Goal: Information Seeking & Learning: Learn about a topic

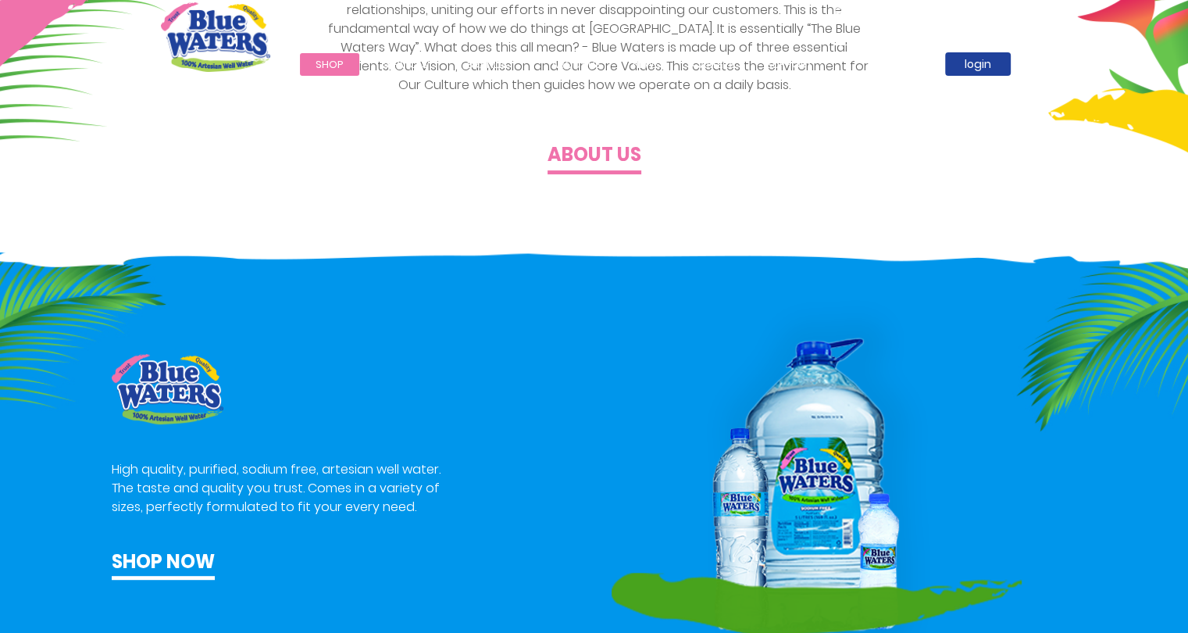
scroll to position [668, 0]
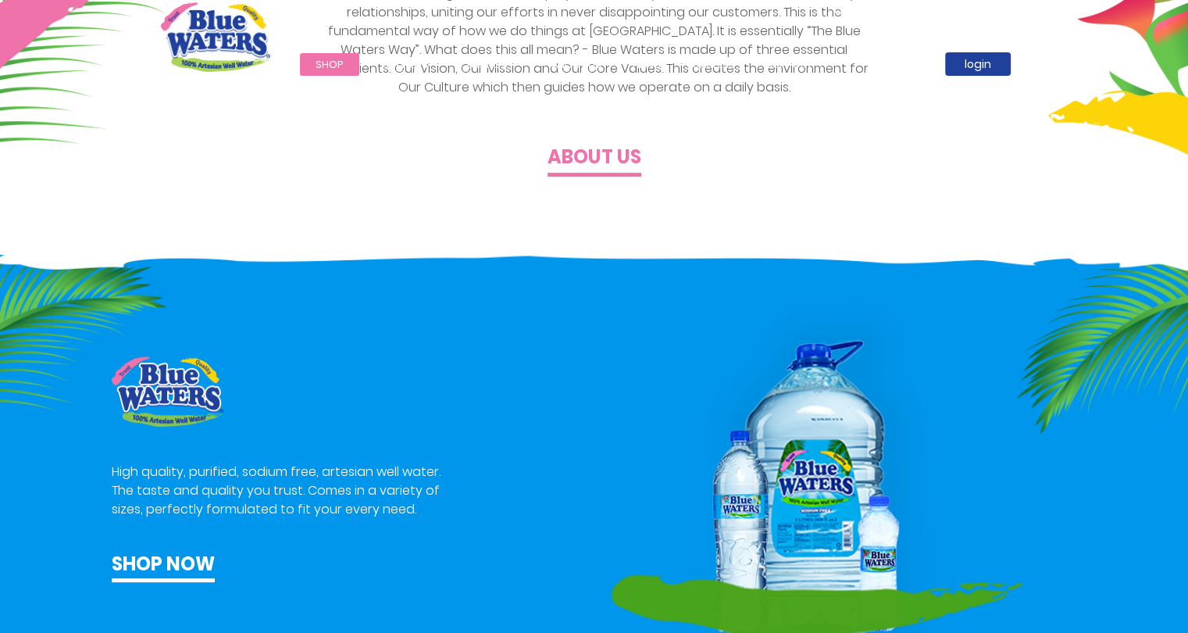
click at [594, 146] on h4 "About us" at bounding box center [595, 157] width 94 height 23
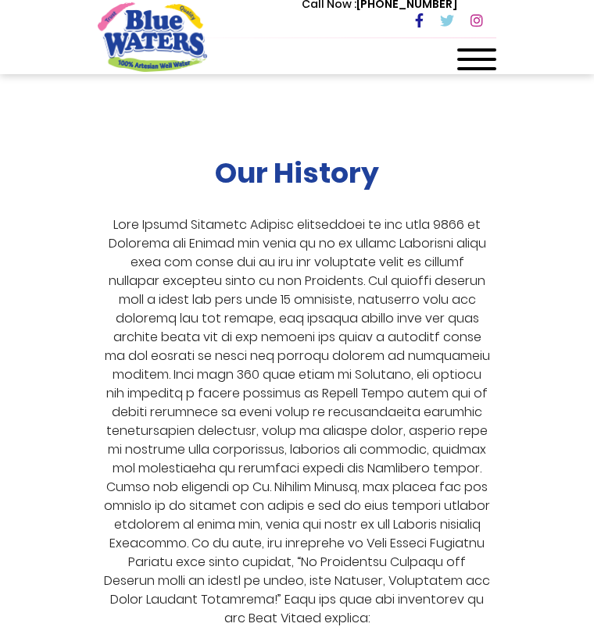
scroll to position [3548, 0]
click at [428, 463] on div "Our History 1999 Blue Waters established: Starting with 12 employees, including…" at bounding box center [297, 495] width 398 height 676
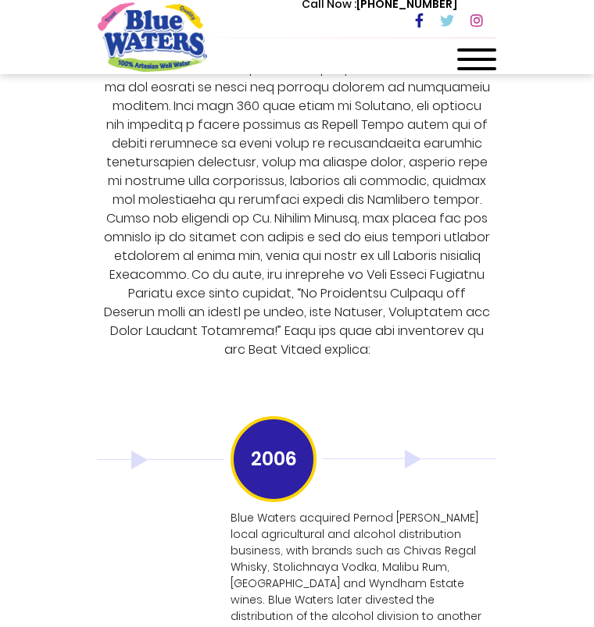
scroll to position [3815, 0]
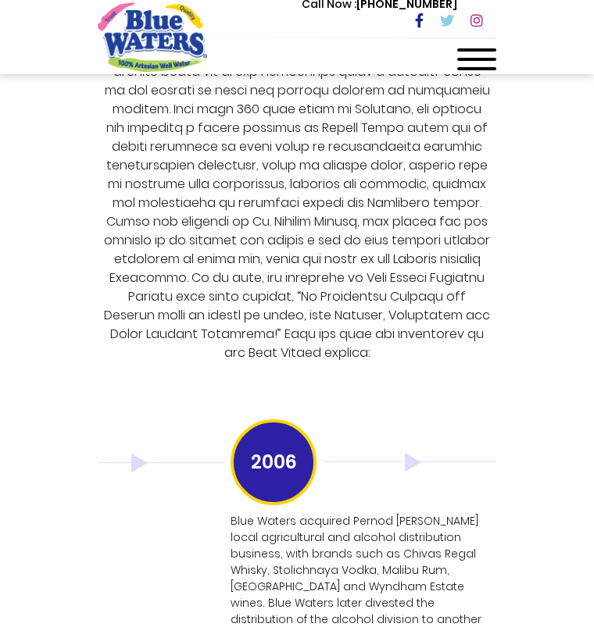
click at [504, 441] on h3 "2008" at bounding box center [524, 461] width 41 height 41
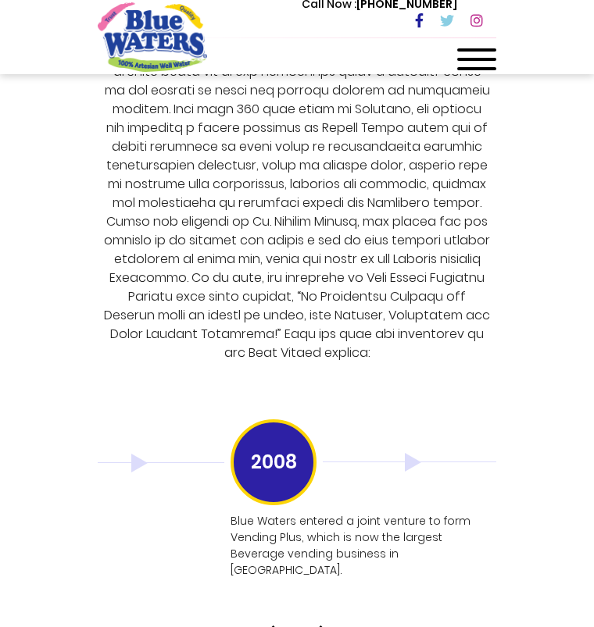
click at [504, 441] on h3 "2009" at bounding box center [524, 461] width 41 height 41
click at [504, 441] on h3 "2011" at bounding box center [524, 461] width 41 height 41
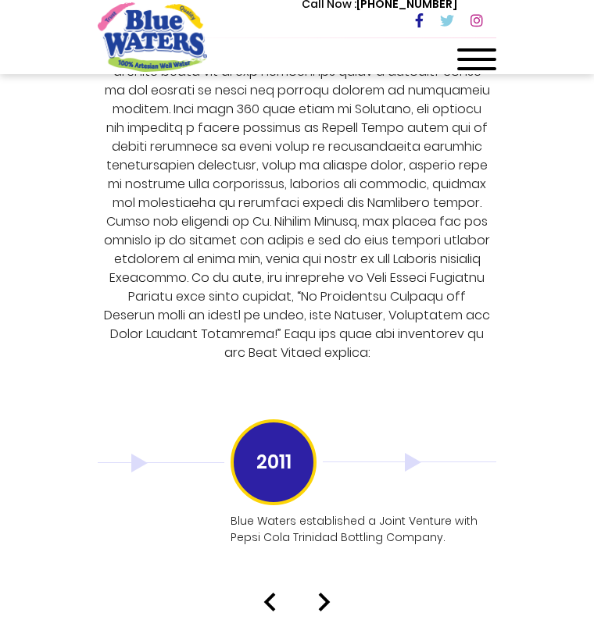
click at [504, 441] on h3 "2012" at bounding box center [524, 461] width 41 height 41
click at [504, 441] on h3 "2013" at bounding box center [524, 461] width 41 height 41
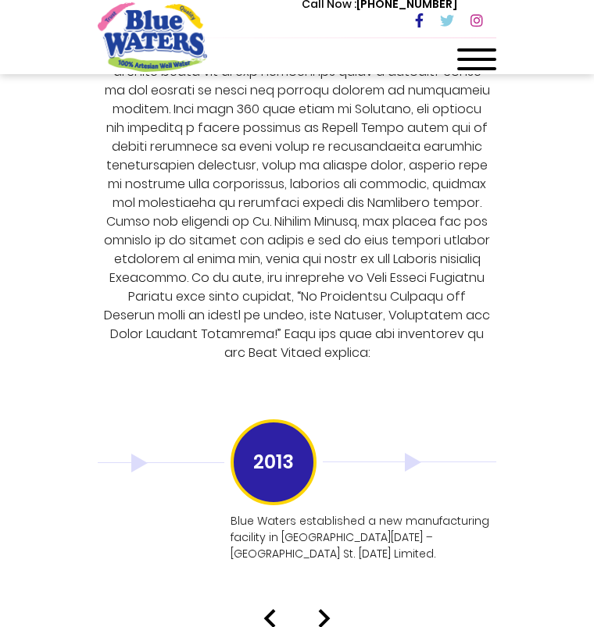
click at [504, 441] on h3 "2016" at bounding box center [524, 461] width 41 height 41
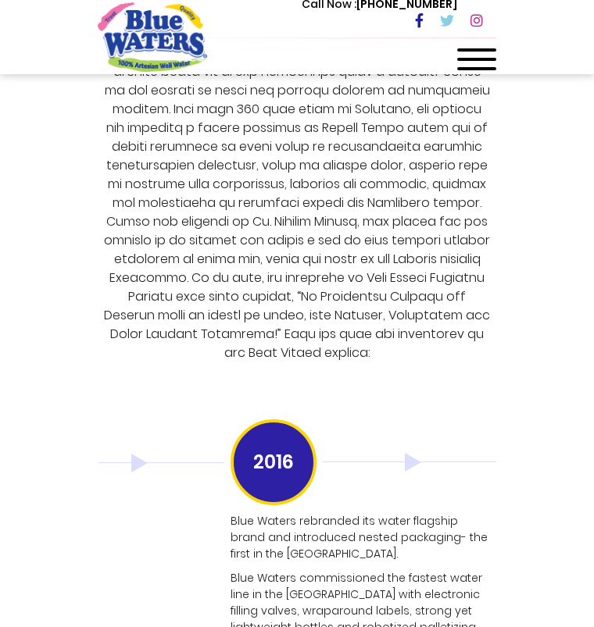
click at [504, 441] on h3 "2018" at bounding box center [524, 461] width 41 height 41
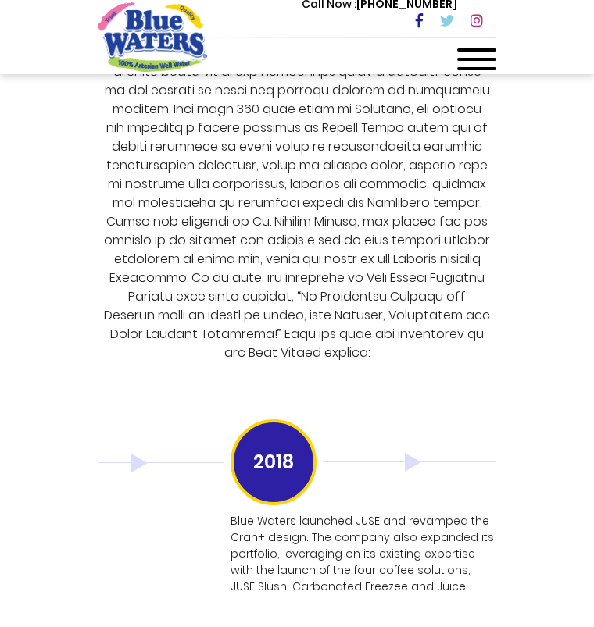
click at [504, 441] on h3 "2021" at bounding box center [524, 461] width 41 height 41
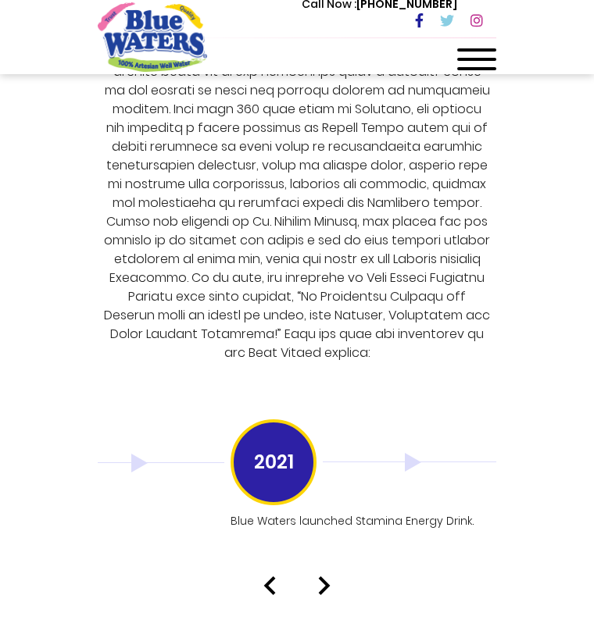
click at [504, 441] on h3 "2021" at bounding box center [524, 461] width 41 height 41
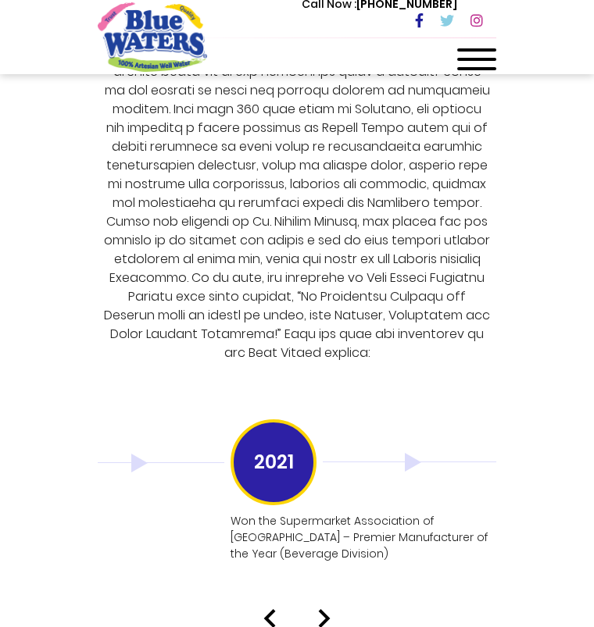
click at [504, 441] on h3 "2022" at bounding box center [524, 461] width 41 height 41
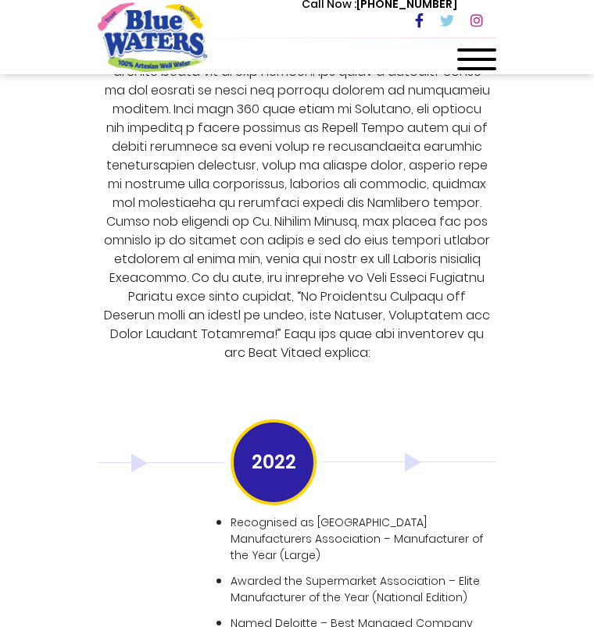
click at [504, 441] on h3 "2023" at bounding box center [524, 461] width 41 height 41
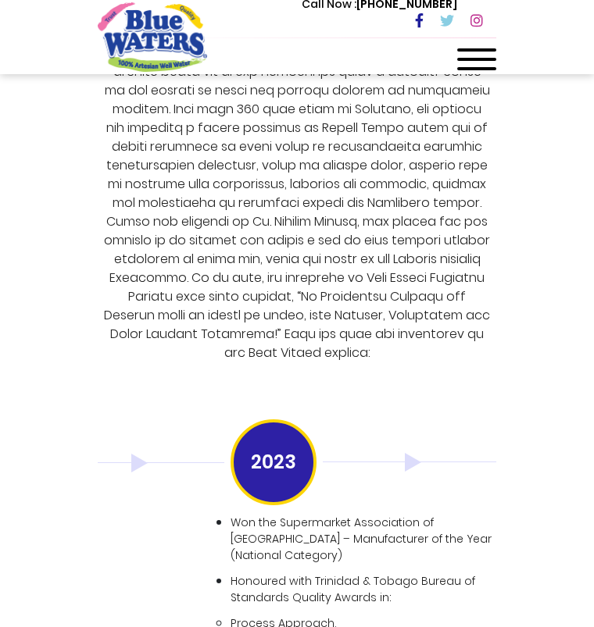
click at [504, 441] on h3 "2024" at bounding box center [524, 461] width 41 height 41
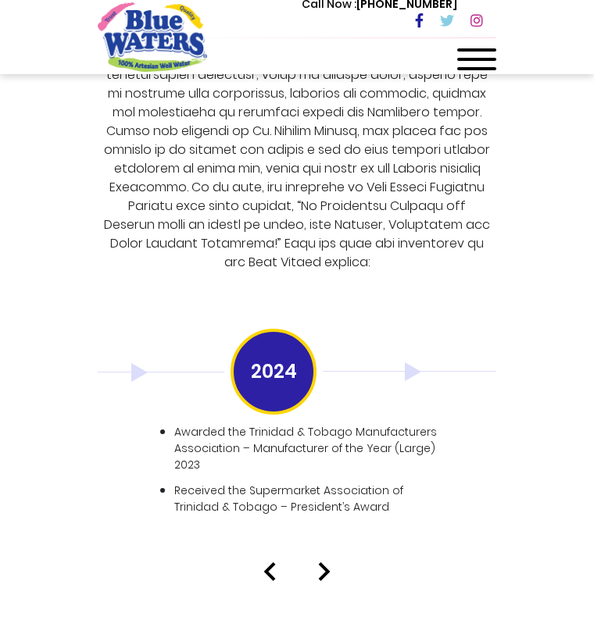
scroll to position [3905, 0]
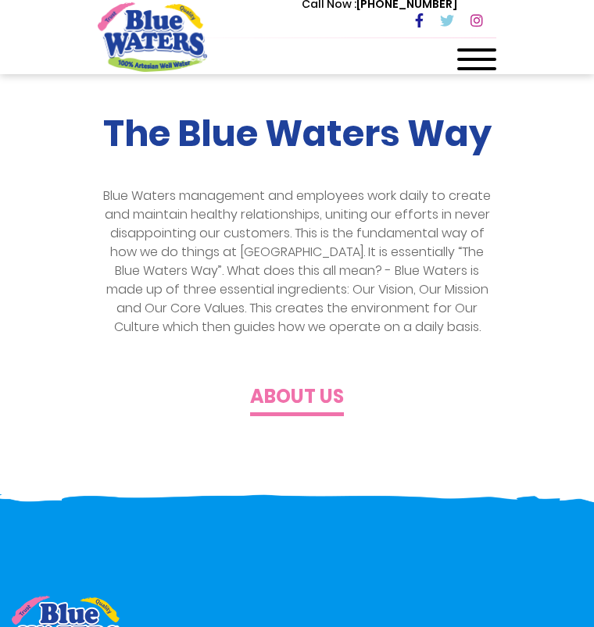
scroll to position [185, 0]
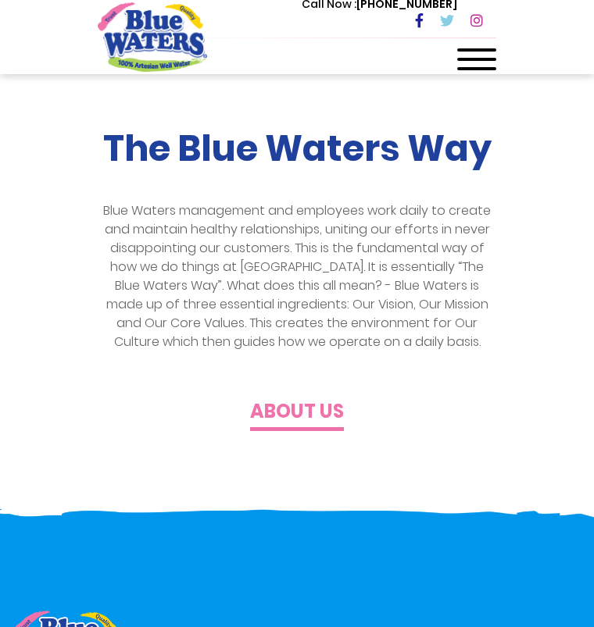
click at [284, 413] on h4 "About us" at bounding box center [297, 412] width 94 height 23
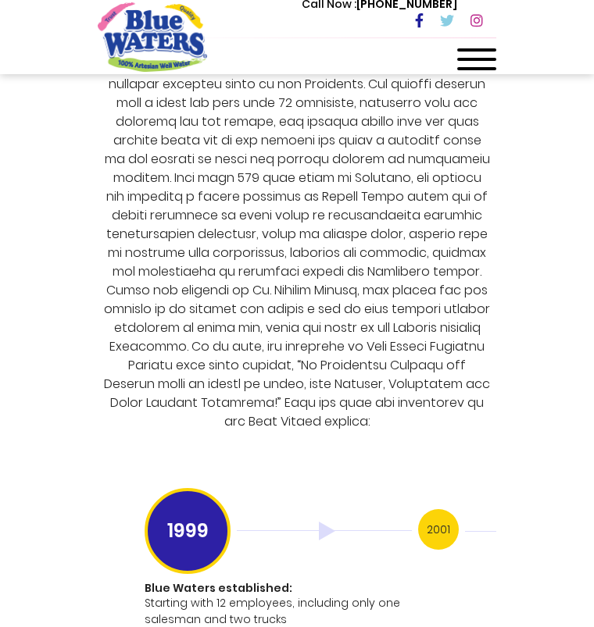
scroll to position [3747, 0]
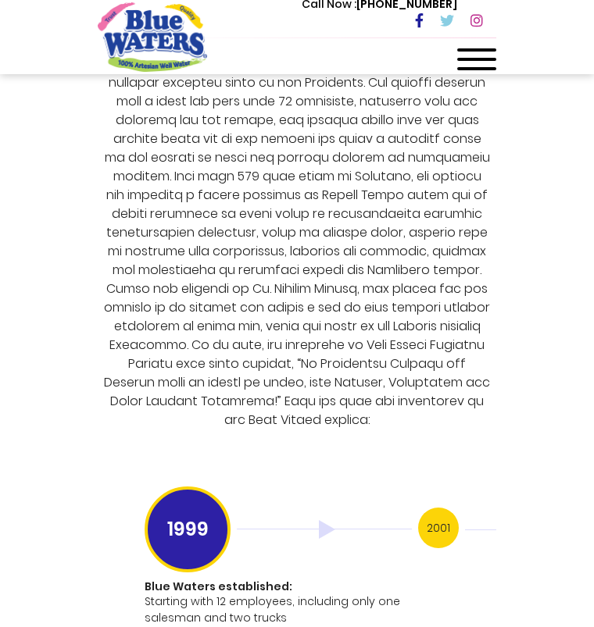
click at [418, 508] on h3 "2001" at bounding box center [438, 528] width 41 height 41
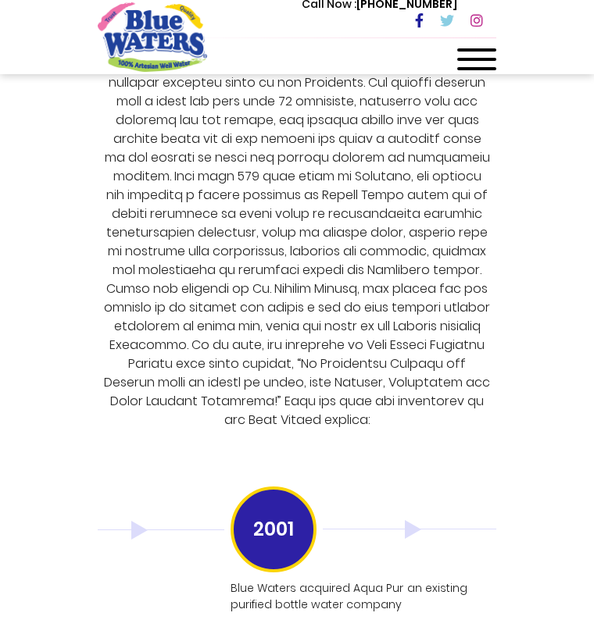
click at [504, 508] on h3 "2005" at bounding box center [524, 528] width 41 height 41
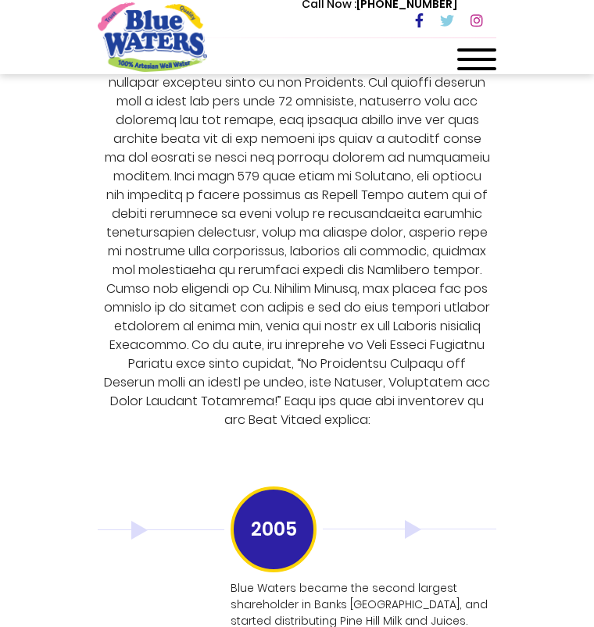
click at [504, 508] on h3 "2006" at bounding box center [524, 528] width 41 height 41
click at [504, 508] on h3 "2008" at bounding box center [524, 528] width 41 height 41
click at [504, 508] on h3 "2009" at bounding box center [524, 528] width 41 height 41
click at [504, 508] on h3 "2011" at bounding box center [524, 528] width 41 height 41
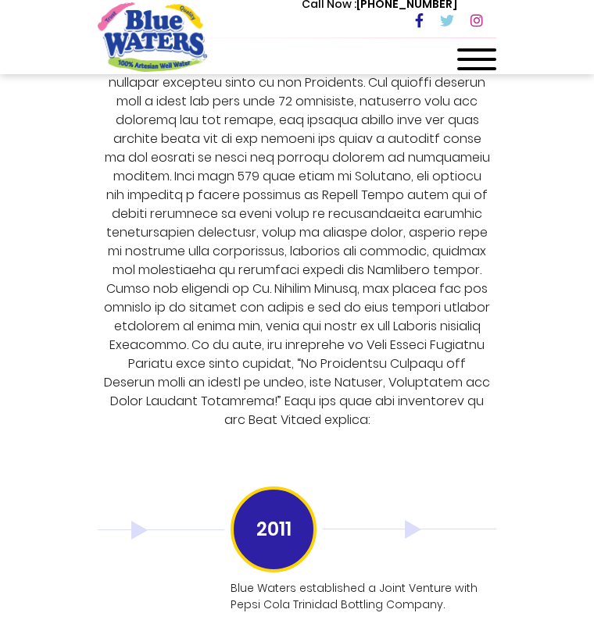
click at [504, 508] on h3 "2012" at bounding box center [524, 528] width 41 height 41
click at [504, 508] on h3 "2013" at bounding box center [524, 528] width 41 height 41
click at [504, 508] on h3 "2016" at bounding box center [524, 528] width 41 height 41
click at [504, 508] on h3 "2018" at bounding box center [524, 528] width 41 height 41
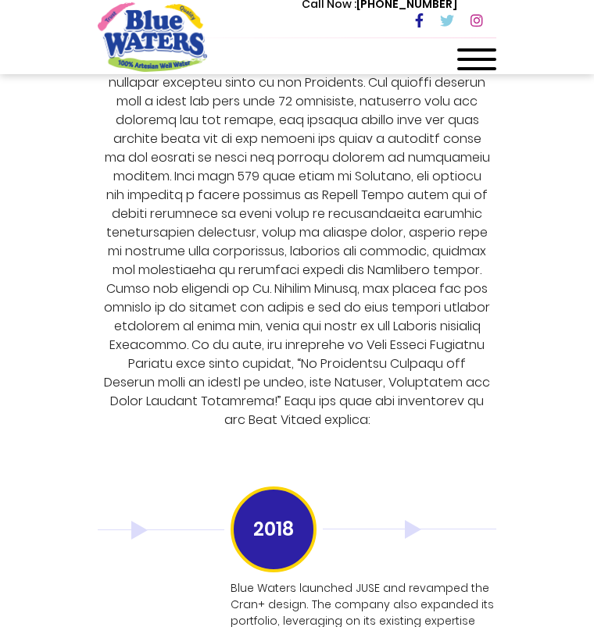
click at [504, 508] on h3 "2021" at bounding box center [524, 528] width 41 height 41
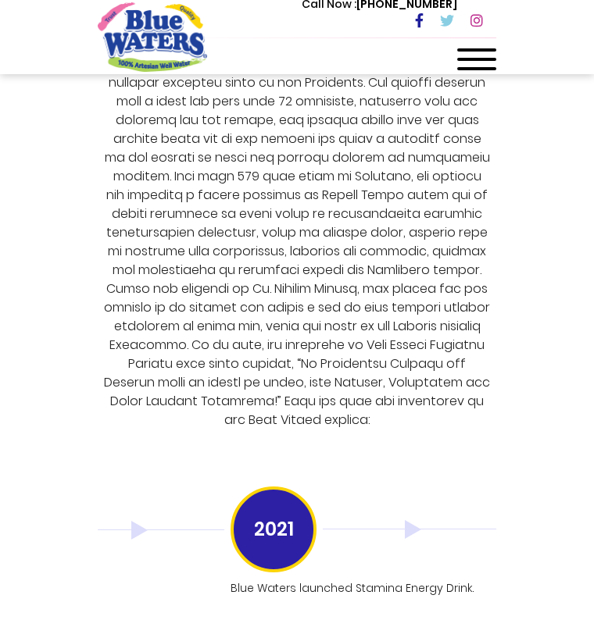
click at [504, 508] on h3 "2021" at bounding box center [524, 528] width 41 height 41
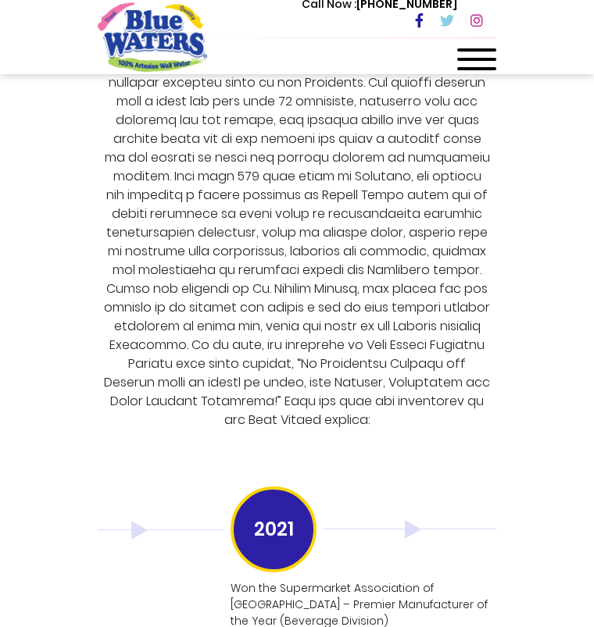
click at [504, 508] on h3 "2022" at bounding box center [524, 528] width 41 height 41
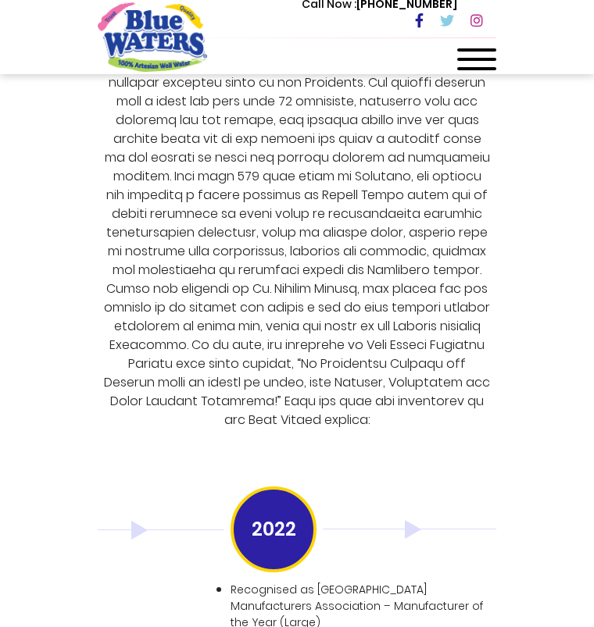
click at [504, 508] on h3 "2023" at bounding box center [524, 528] width 41 height 41
click at [504, 508] on h3 "2024" at bounding box center [524, 528] width 41 height 41
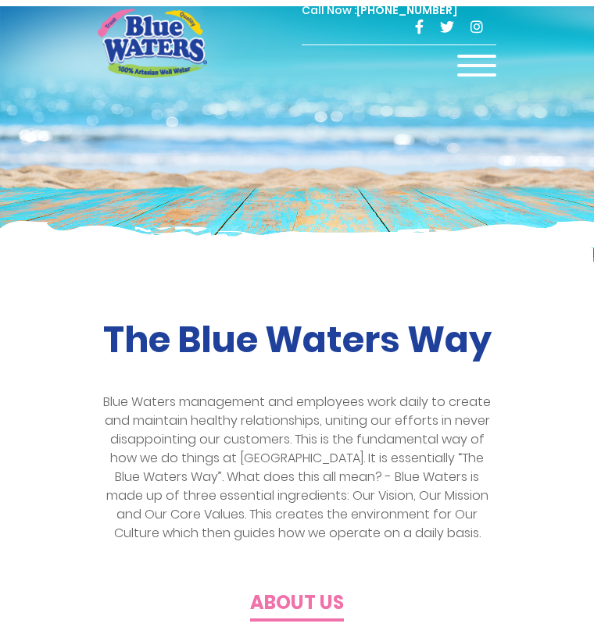
scroll to position [185, 0]
